Goal: Task Accomplishment & Management: Manage account settings

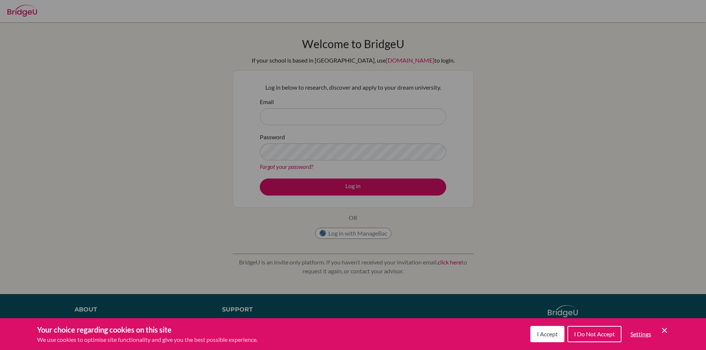
drag, startPoint x: 375, startPoint y: 139, endPoint x: 377, endPoint y: 128, distance: 11.0
click at [376, 136] on div "Cookie Preferences" at bounding box center [353, 175] width 706 height 350
click at [376, 116] on div "Cookie Preferences" at bounding box center [353, 175] width 706 height 350
click at [665, 329] on icon "Save and close" at bounding box center [664, 330] width 5 height 5
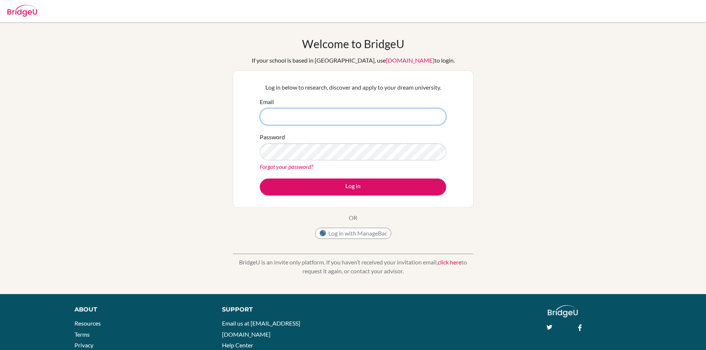
click at [292, 124] on input "Email" at bounding box center [353, 116] width 186 height 17
type input "akanshgarg6610@vivekhighschool.onmicrosoft.com"
click at [298, 166] on link "Forgot your password?" at bounding box center [286, 166] width 53 height 7
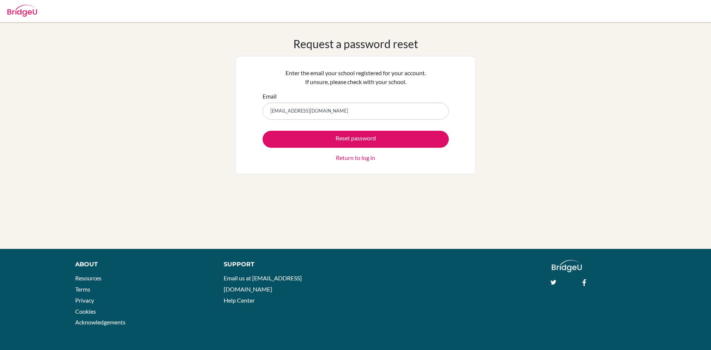
type input "[EMAIL_ADDRESS][DOMAIN_NAME]"
click at [263, 131] on button "Reset password" at bounding box center [356, 139] width 186 height 17
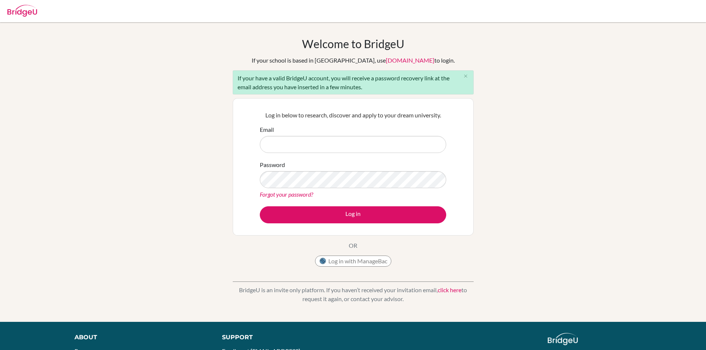
click at [343, 145] on input "Email" at bounding box center [353, 144] width 186 height 17
click at [635, 211] on div "Welcome to BridgeU If your school is based in China, use app.bridge-u.com.cn to…" at bounding box center [353, 172] width 706 height 270
click at [633, 146] on div "Welcome to BridgeU If your school is based in China, use app.bridge-u.com.cn to…" at bounding box center [353, 172] width 706 height 270
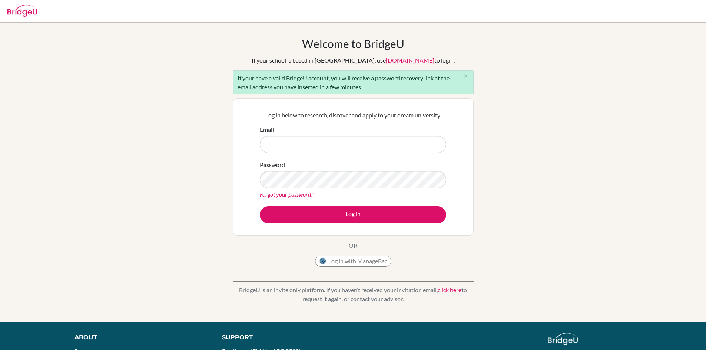
click at [633, 146] on div "Welcome to BridgeU If your school is based in China, use app.bridge-u.com.cn to…" at bounding box center [353, 172] width 706 height 270
drag, startPoint x: 631, startPoint y: 143, endPoint x: 655, endPoint y: 124, distance: 30.2
click at [655, 124] on div "Welcome to BridgeU If your school is based in China, use app.bridge-u.com.cn to…" at bounding box center [353, 172] width 706 height 270
click at [74, 203] on div "Welcome to BridgeU If your school is based in China, use app.bridge-u.com.cn to…" at bounding box center [353, 172] width 706 height 270
click at [110, 203] on div "Welcome to BridgeU If your school is based in China, use app.bridge-u.com.cn to…" at bounding box center [353, 172] width 706 height 270
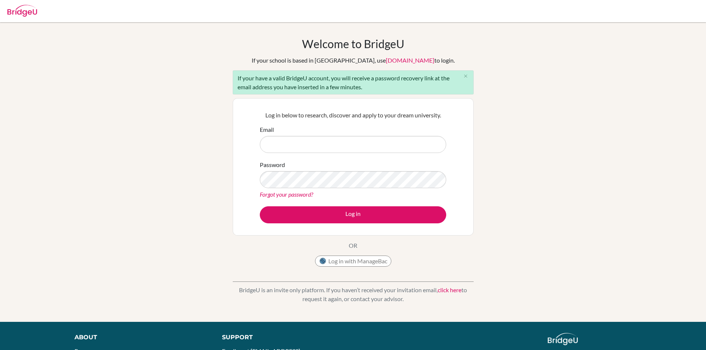
click at [110, 207] on div "Welcome to BridgeU If your school is based in China, use app.bridge-u.com.cn to…" at bounding box center [353, 172] width 706 height 270
click at [111, 217] on div "Welcome to BridgeU If your school is based in China, use app.bridge-u.com.cn to…" at bounding box center [353, 172] width 706 height 270
click at [201, 286] on div "Welcome to BridgeU If your school is based in China, use app.bridge-u.com.cn to…" at bounding box center [353, 172] width 706 height 270
click at [295, 145] on input "Email" at bounding box center [353, 144] width 186 height 17
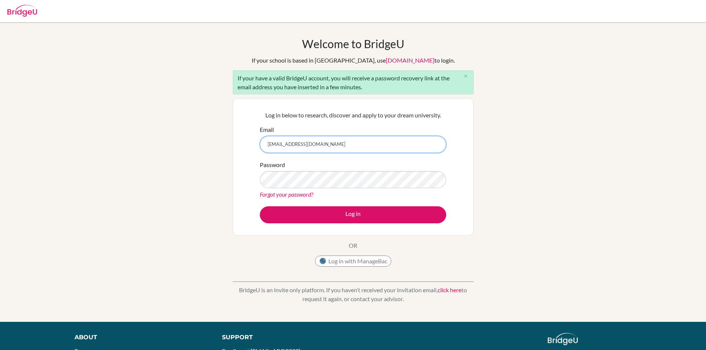
type input "akansh6610@vivekhighschool.onmicrosoft.com"
click at [303, 196] on link "Forgot your password?" at bounding box center [286, 194] width 53 height 7
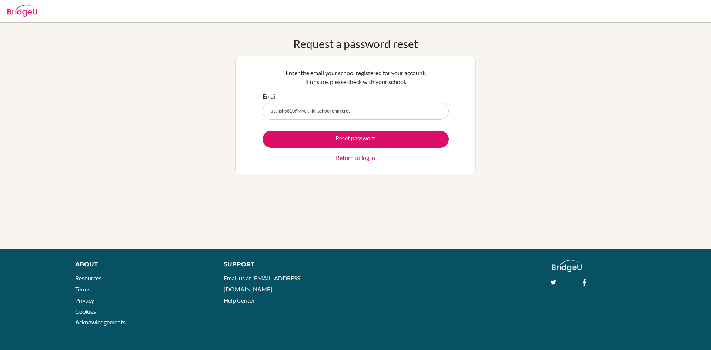
type input "akansh6610@vivekhighschool.onmicros"
click at [263, 131] on button "Reset password" at bounding box center [356, 139] width 186 height 17
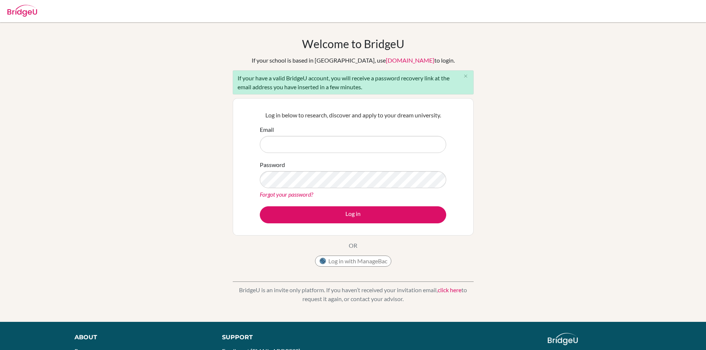
click at [282, 200] on form "Email Password Forgot your password? Log in" at bounding box center [353, 174] width 186 height 98
click at [282, 197] on link "Forgot your password?" at bounding box center [286, 194] width 53 height 7
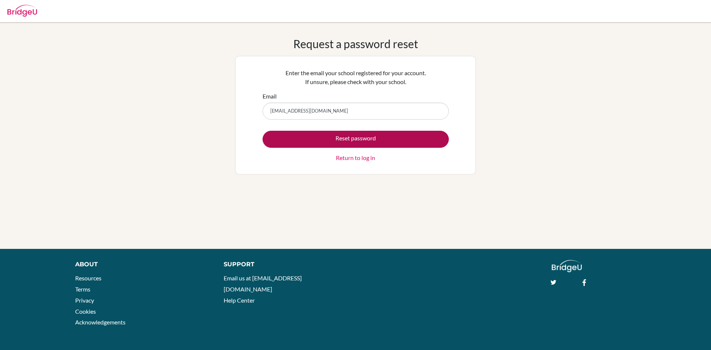
type input "[EMAIL_ADDRESS][DOMAIN_NAME]"
click at [320, 138] on button "Reset password" at bounding box center [356, 139] width 186 height 17
